Goal: Transaction & Acquisition: Purchase product/service

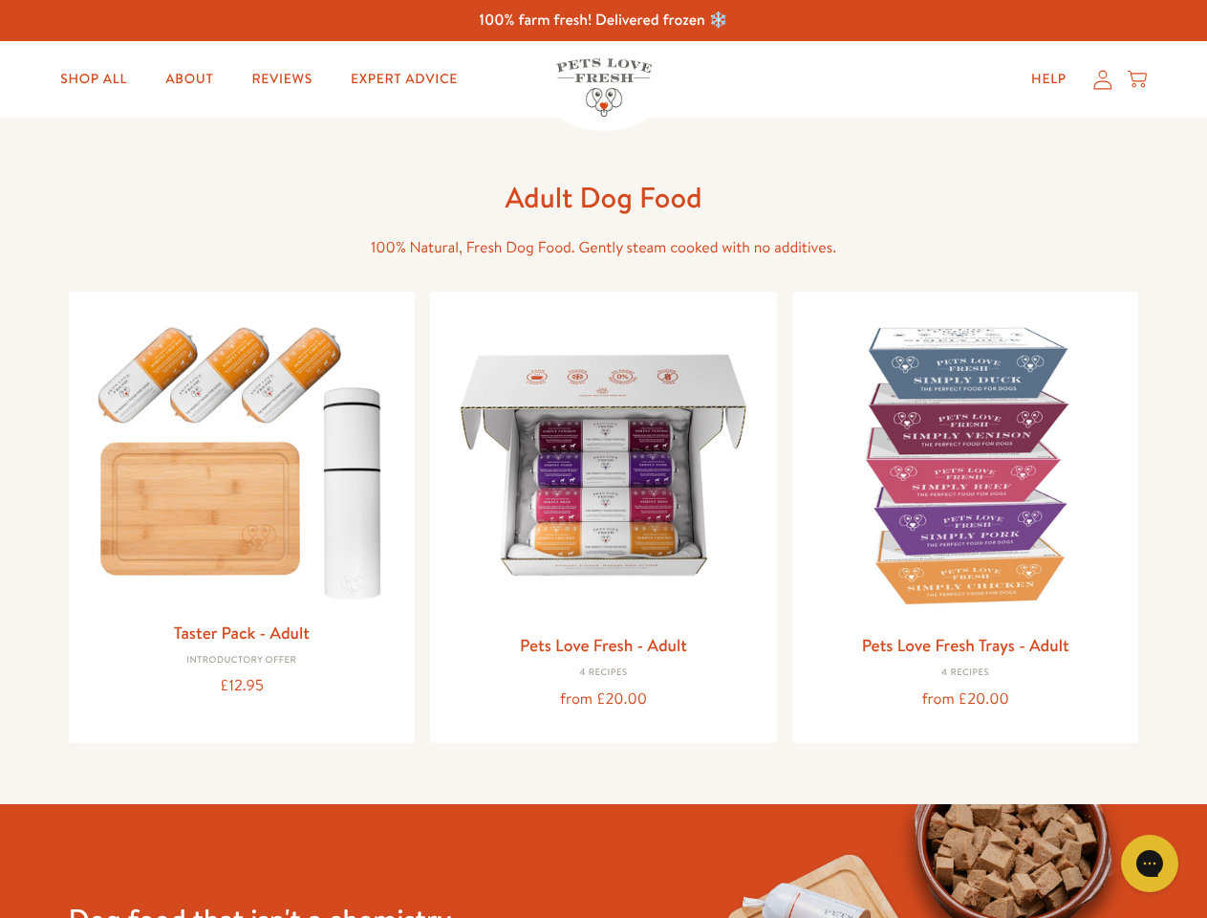
click at [1150, 863] on icon "Gorgias live chat" at bounding box center [1149, 862] width 18 height 18
